Goal: Information Seeking & Learning: Check status

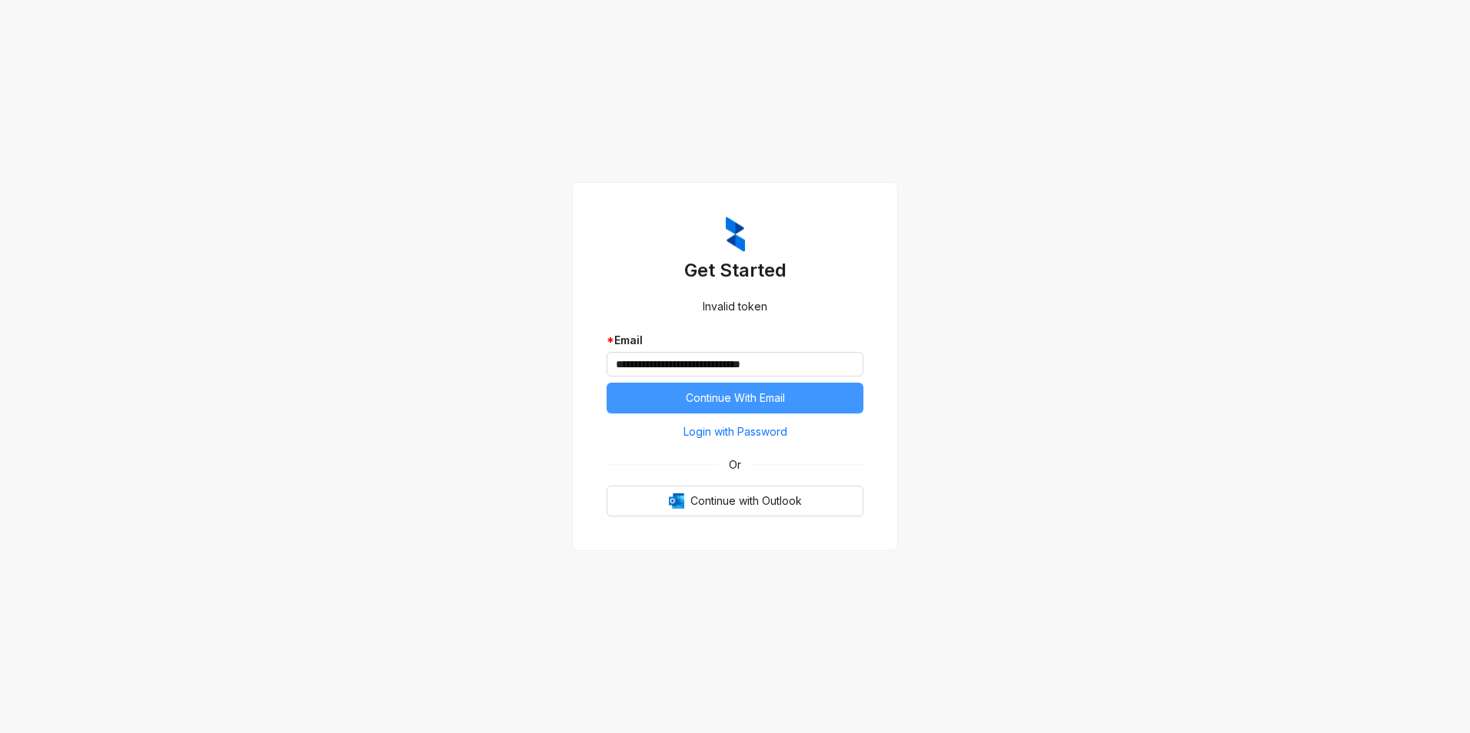
click at [713, 394] on span "Continue With Email" at bounding box center [735, 398] width 99 height 17
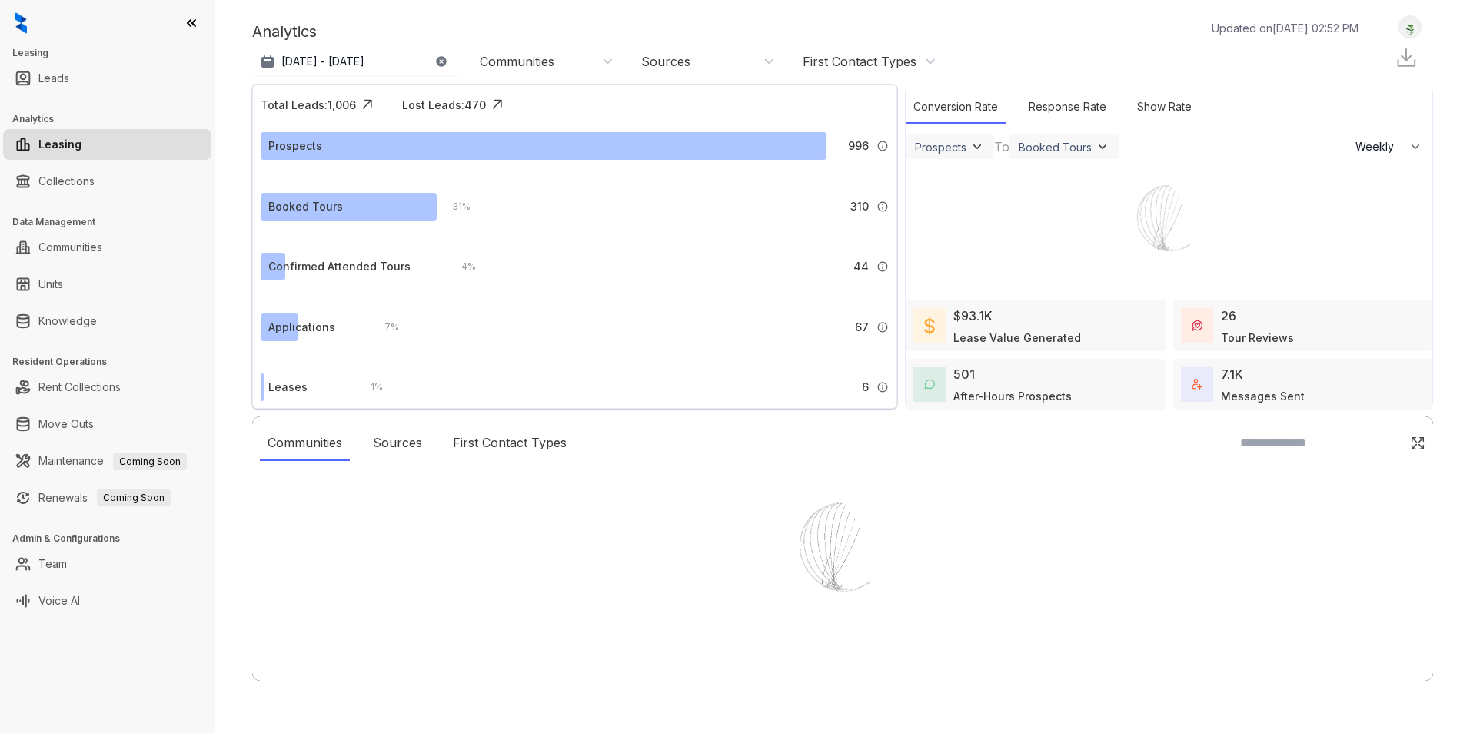
select select "******"
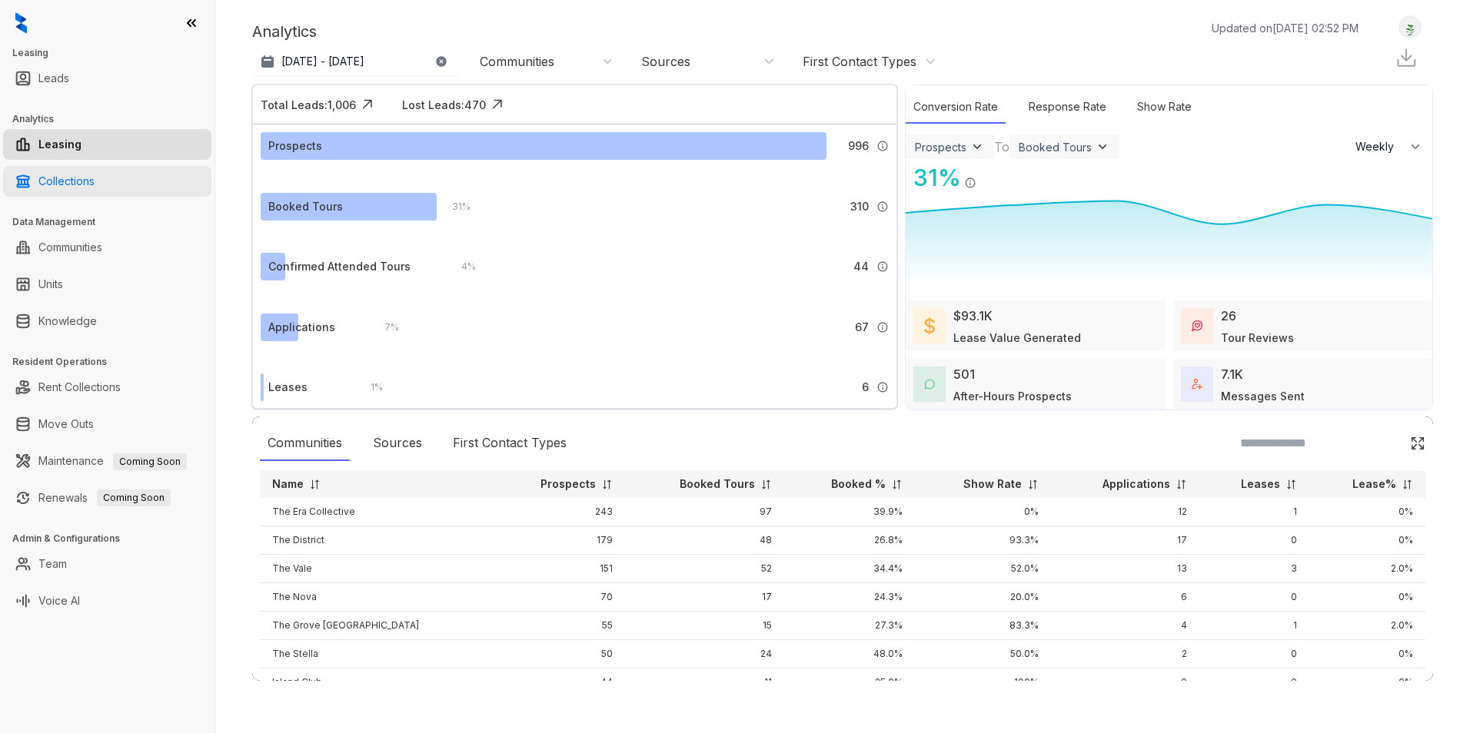
click at [64, 182] on link "Collections" at bounding box center [66, 181] width 56 height 31
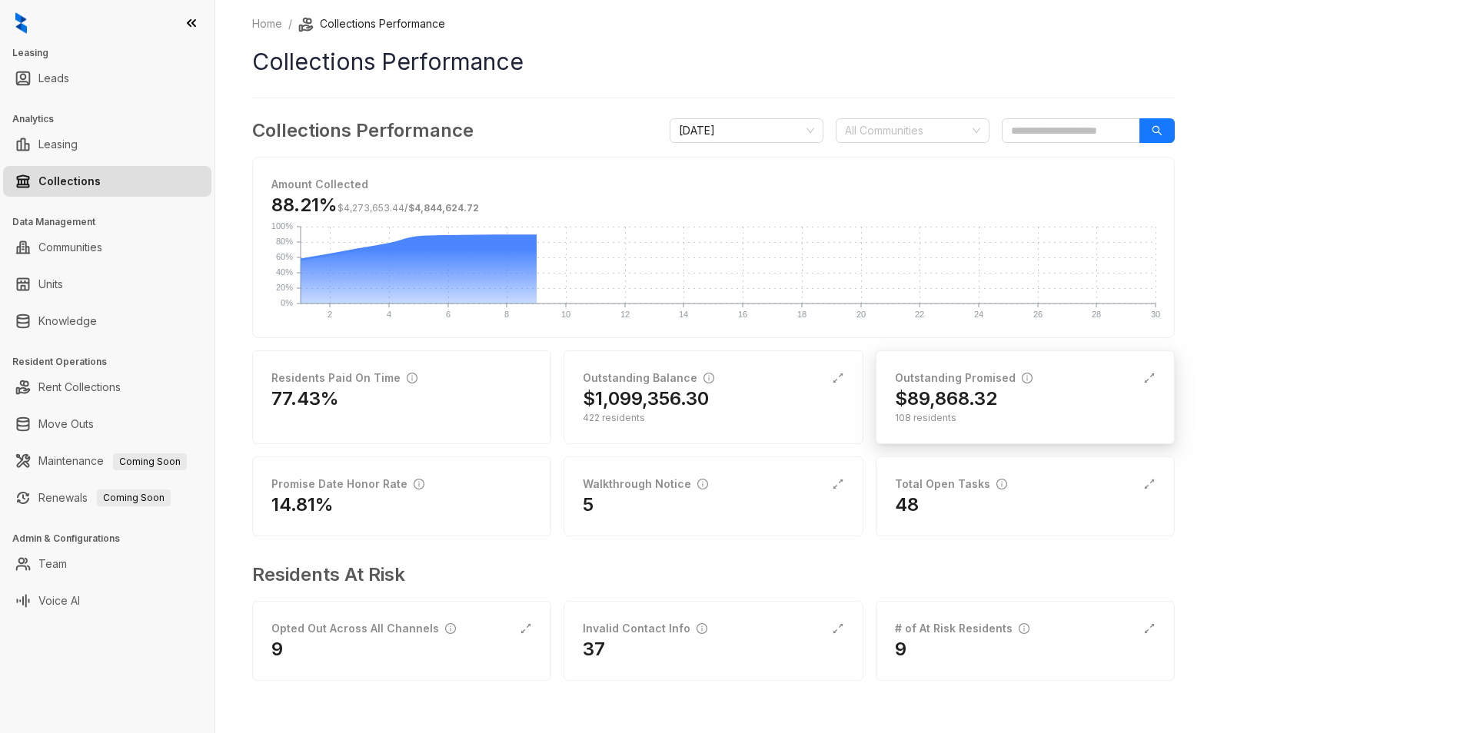
click at [929, 401] on h2 "$89,868.32" at bounding box center [946, 399] width 102 height 25
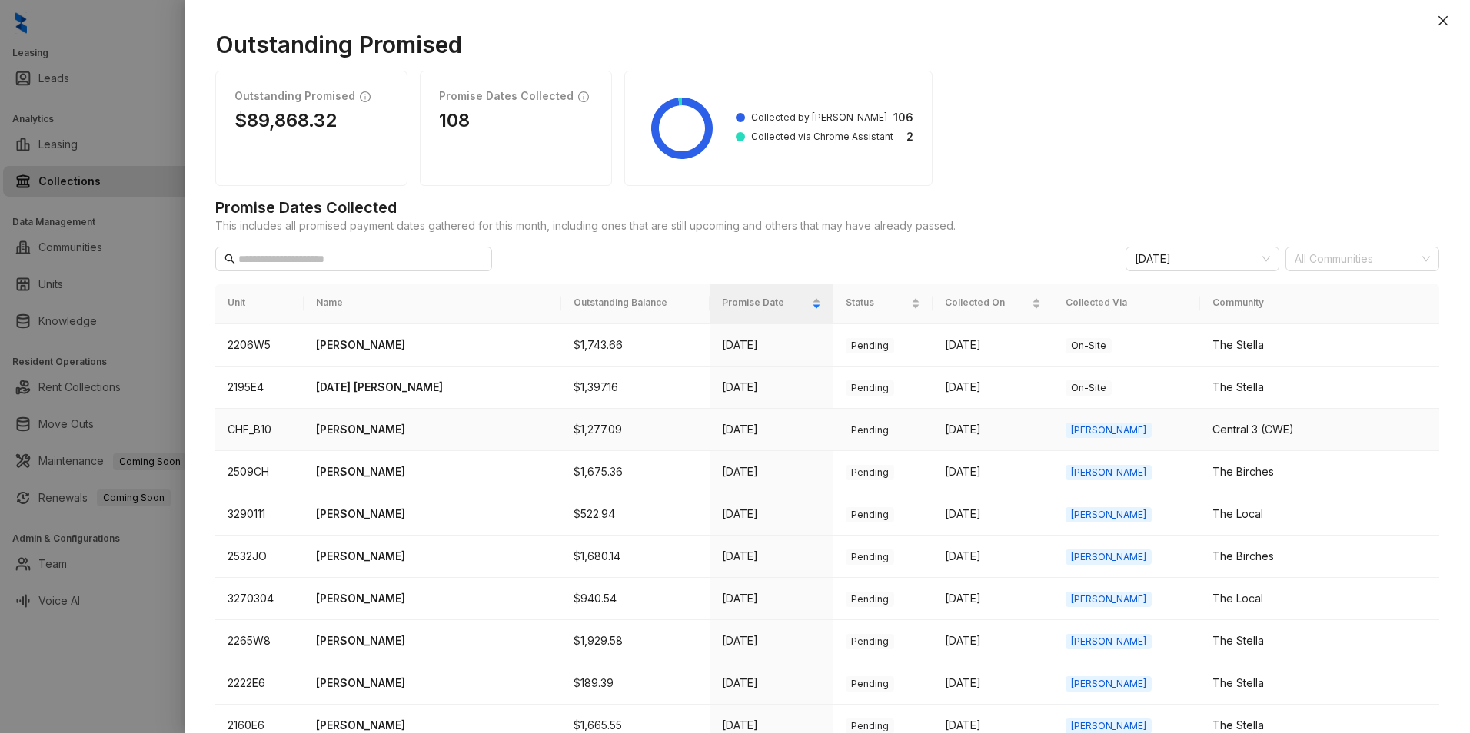
click at [355, 426] on p "[PERSON_NAME]" at bounding box center [432, 429] width 233 height 17
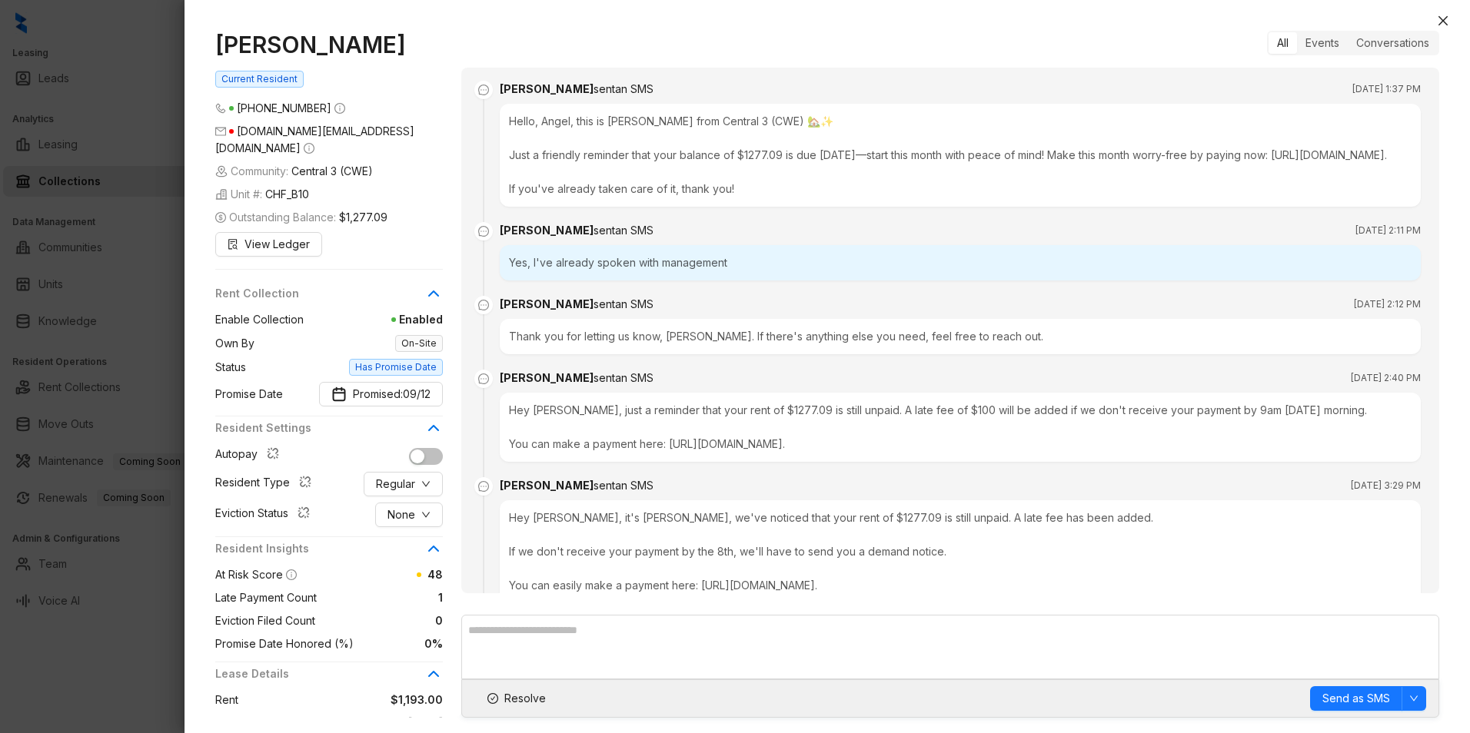
scroll to position [687, 0]
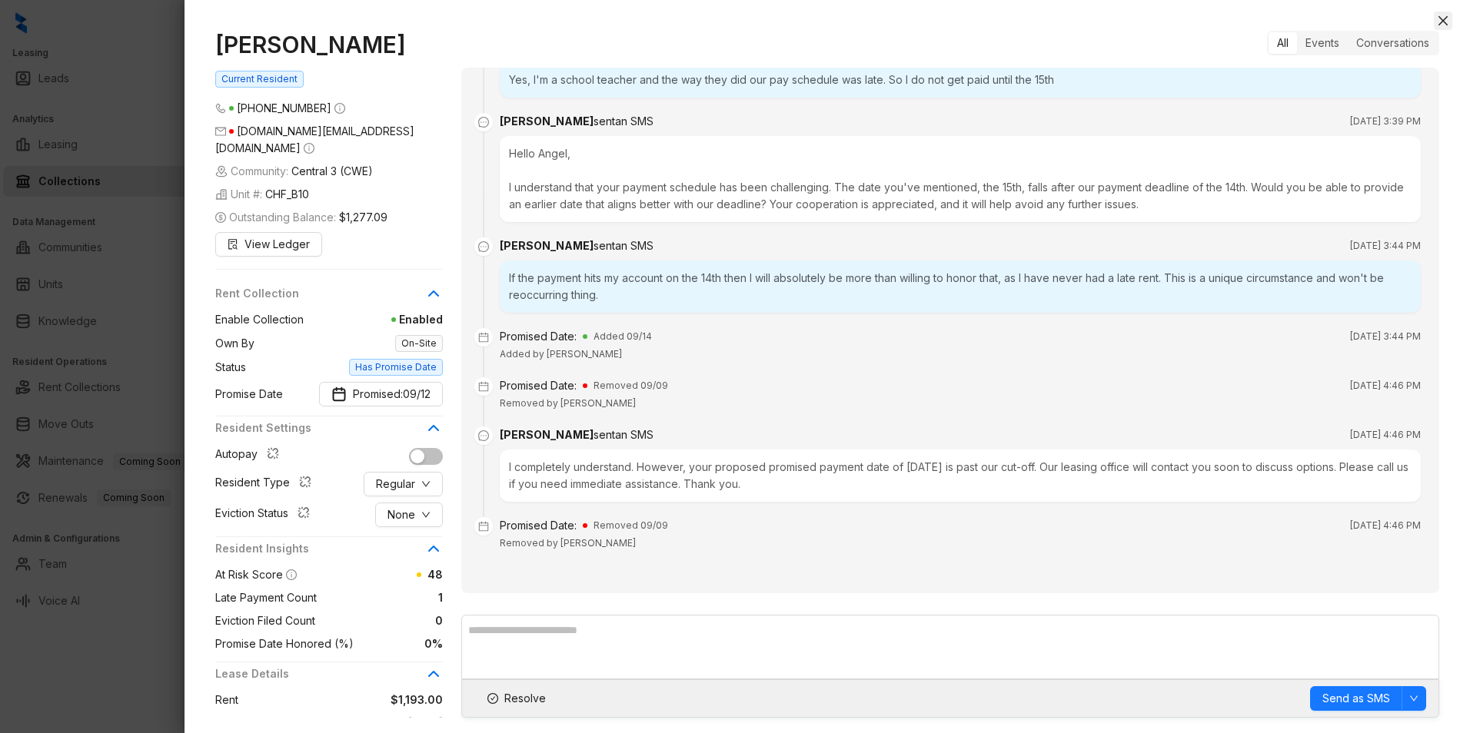
click at [1444, 23] on icon "close" at bounding box center [1443, 21] width 12 height 12
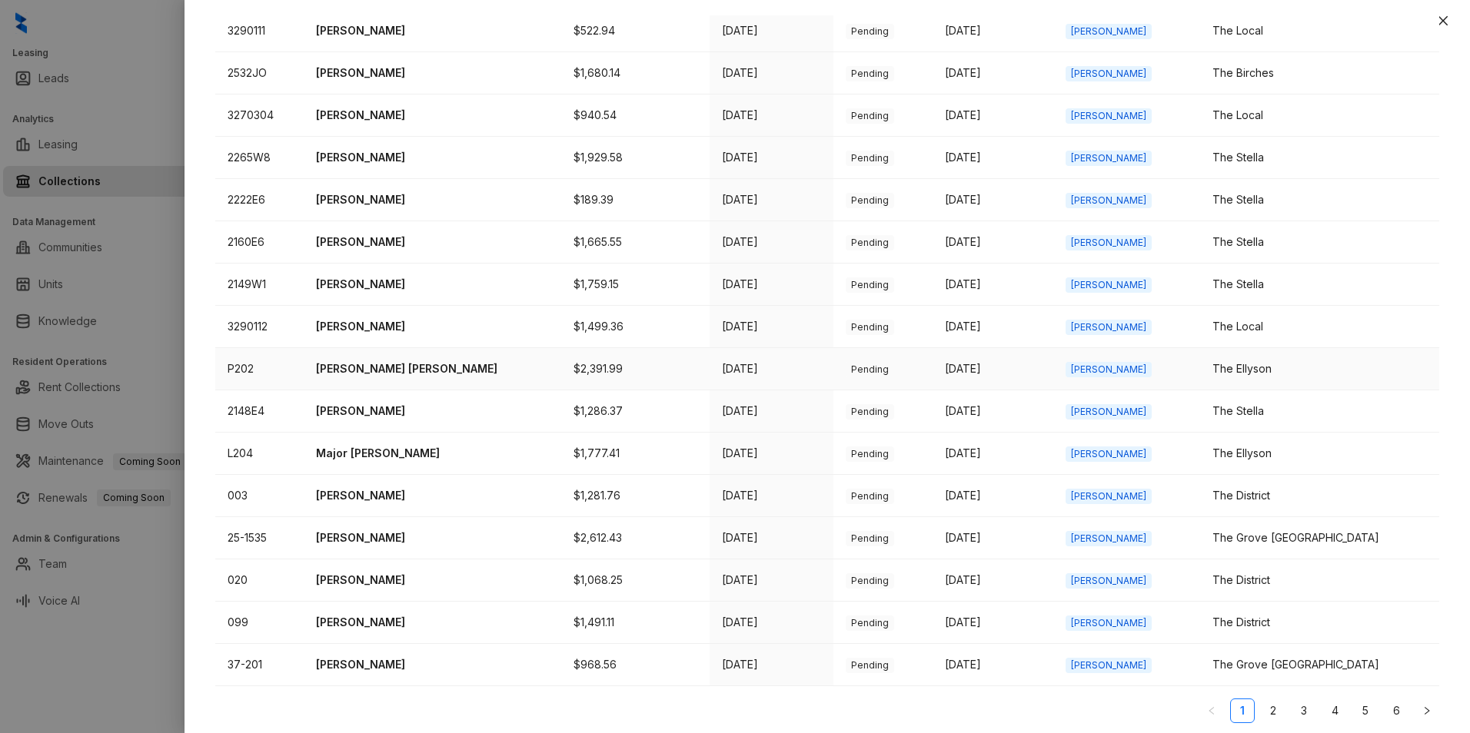
scroll to position [489, 0]
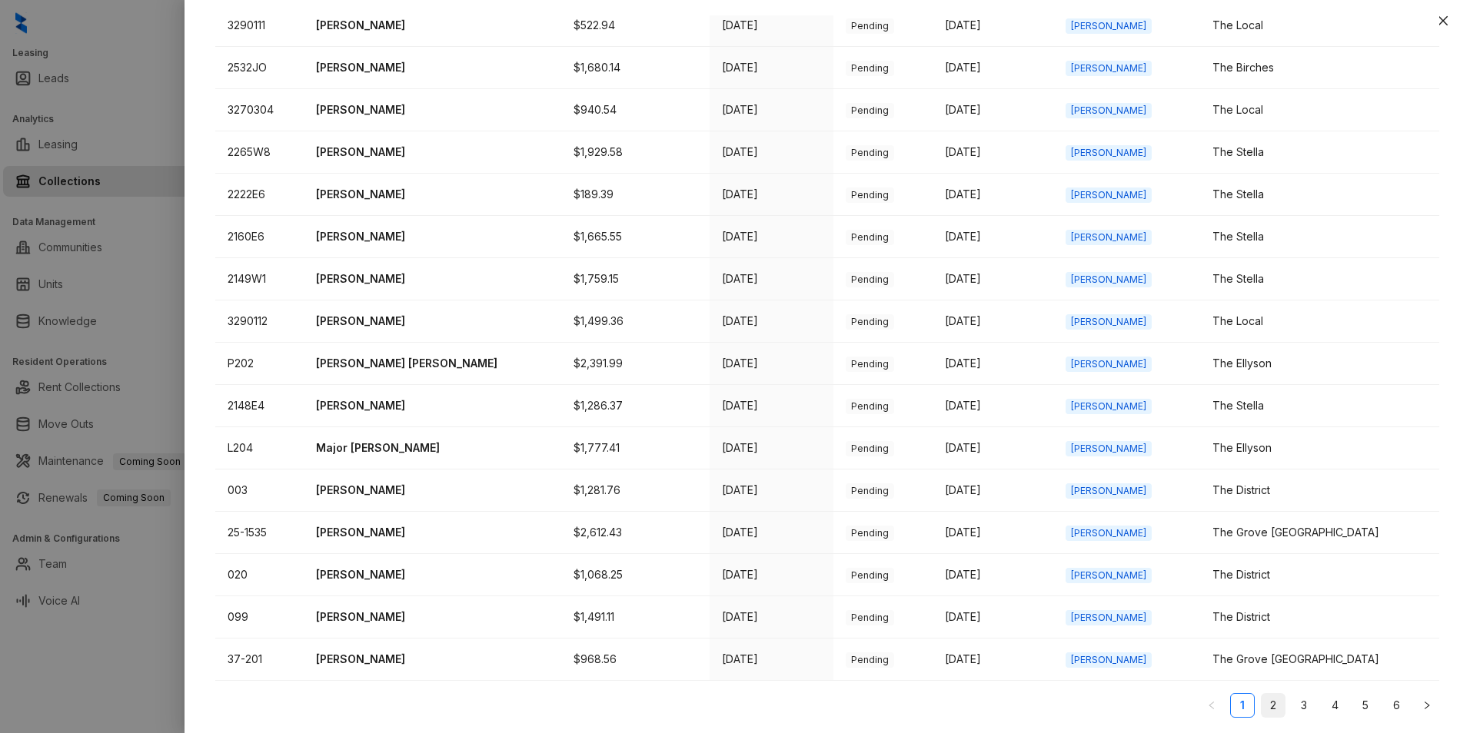
click at [1261, 707] on link "2" at bounding box center [1272, 705] width 23 height 23
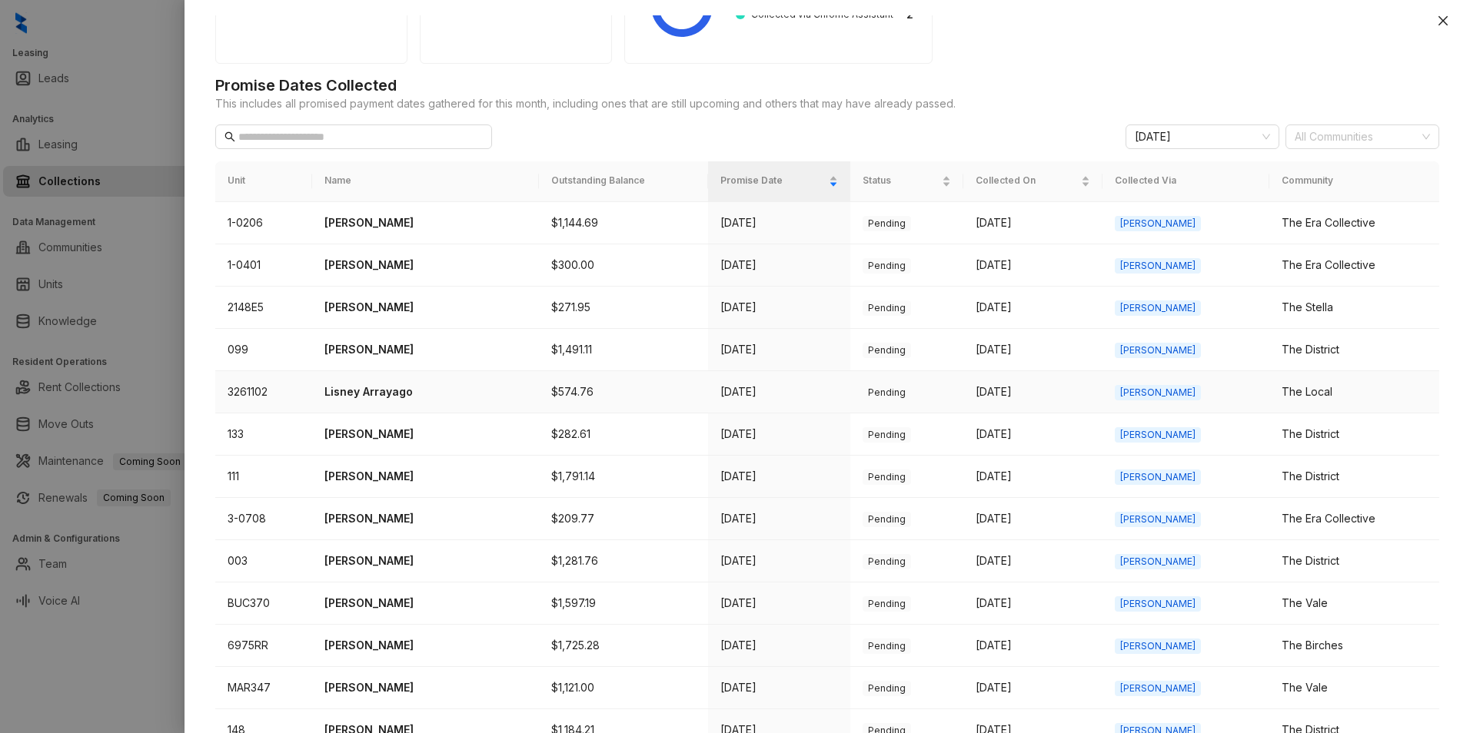
scroll to position [154, 0]
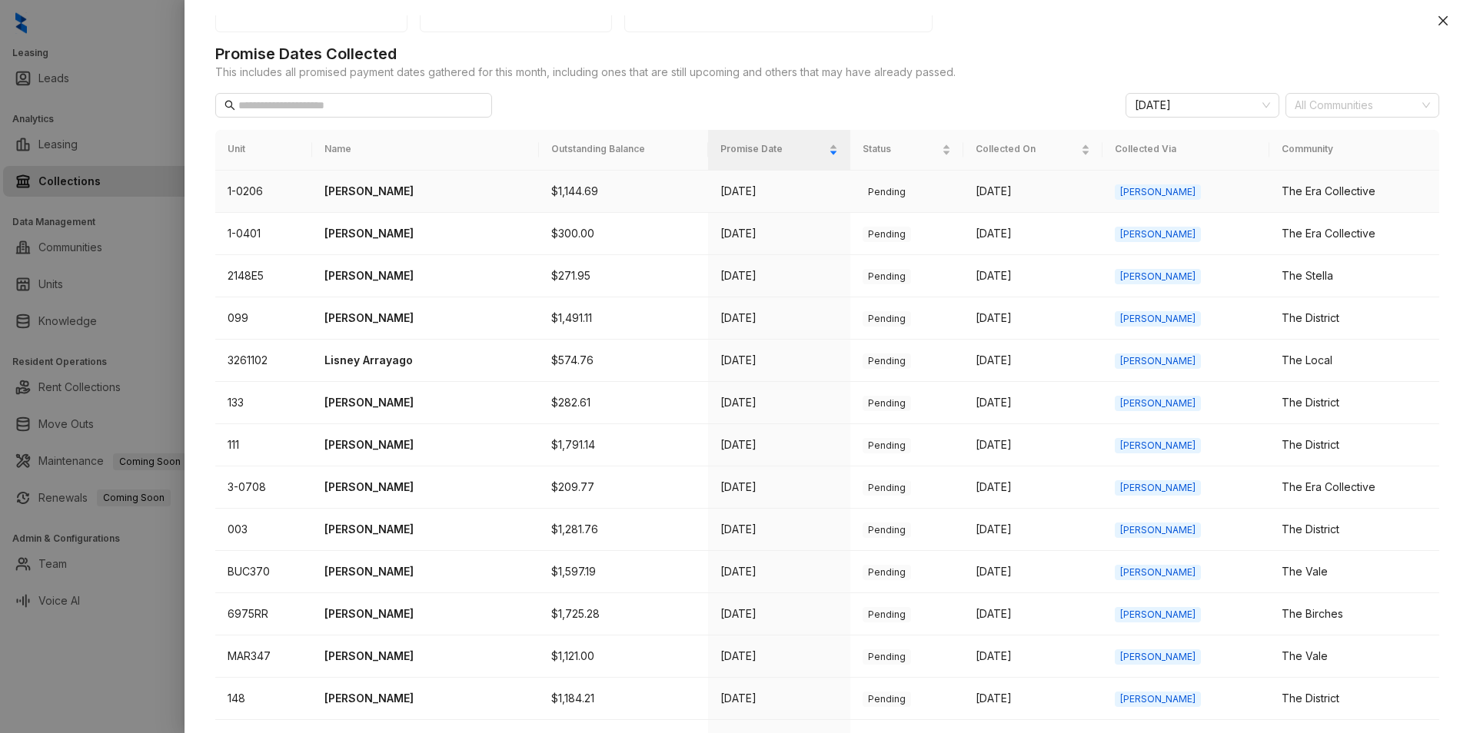
click at [375, 189] on p "Tiffany Pollard" at bounding box center [425, 191] width 202 height 17
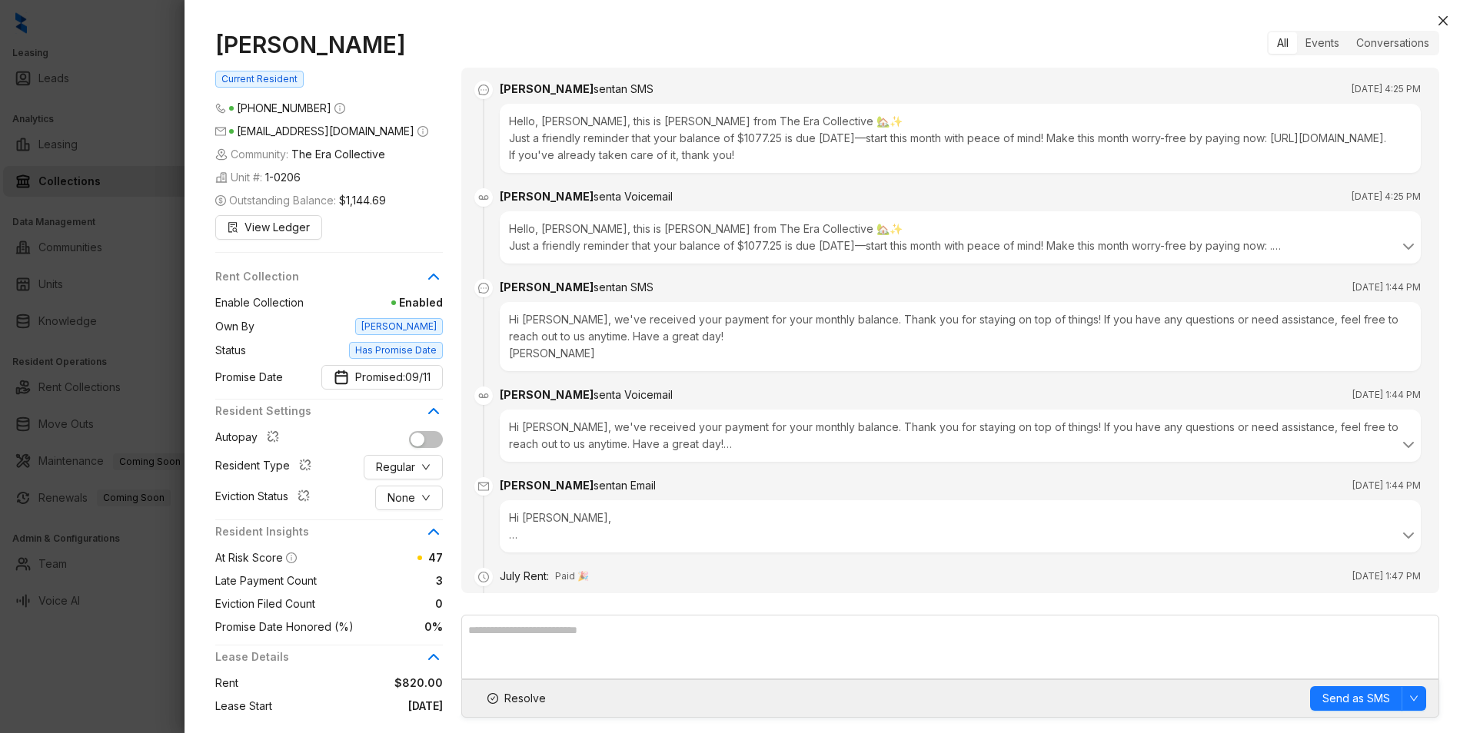
scroll to position [3241, 0]
